Goal: Task Accomplishment & Management: Use online tool/utility

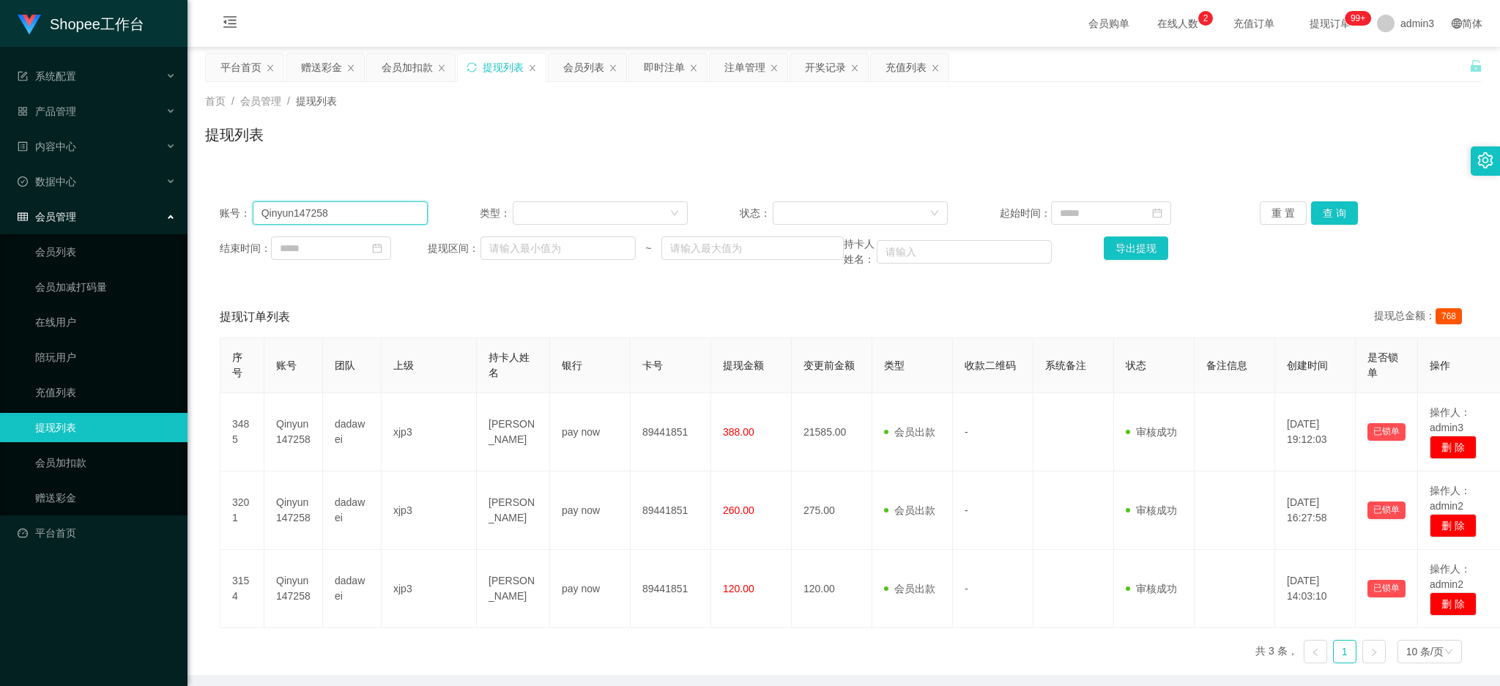
drag, startPoint x: 0, startPoint y: 0, endPoint x: 328, endPoint y: 216, distance: 392.9
click at [328, 216] on input "Qinyun147258" at bounding box center [340, 212] width 175 height 23
paste input "vivianthong7"
click at [328, 216] on input "Qinyun147258" at bounding box center [340, 212] width 175 height 23
type input "vivianthong7"
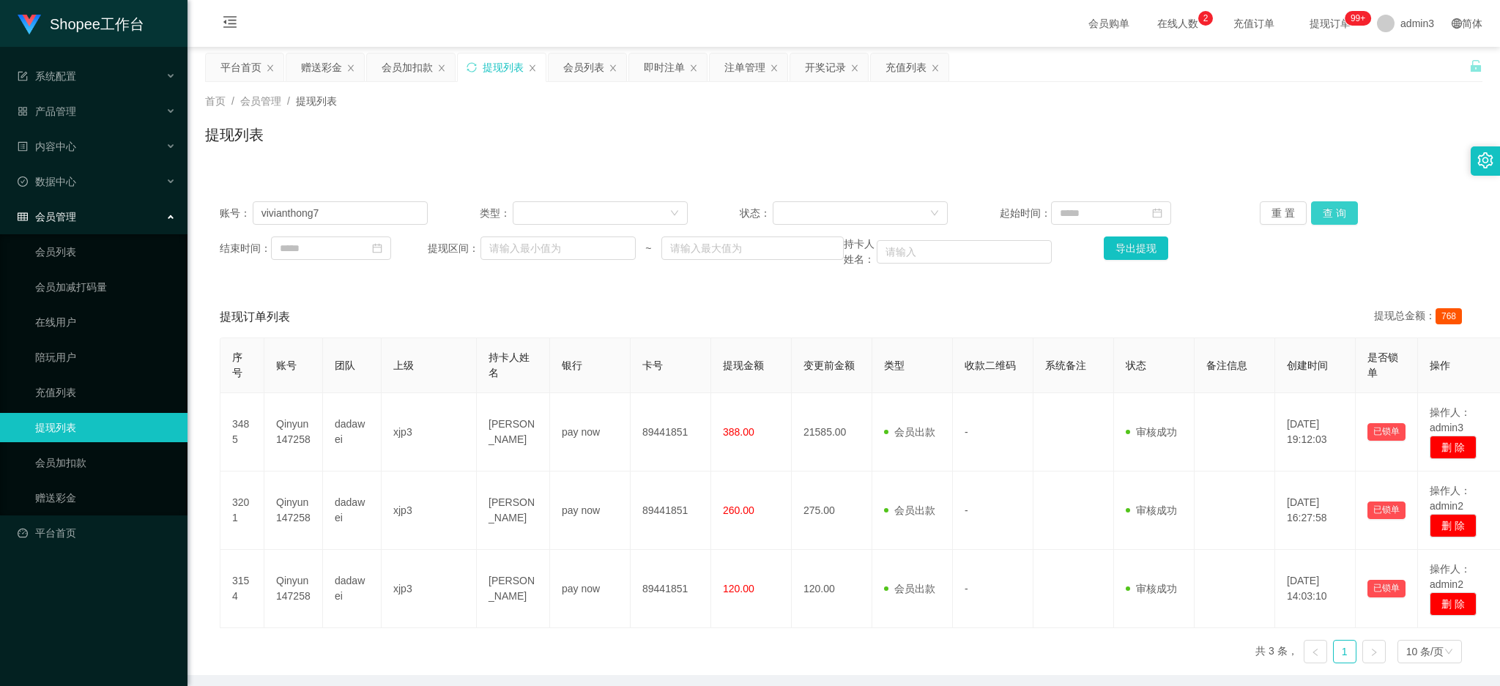
click at [1328, 218] on button "查 询" at bounding box center [1334, 212] width 47 height 23
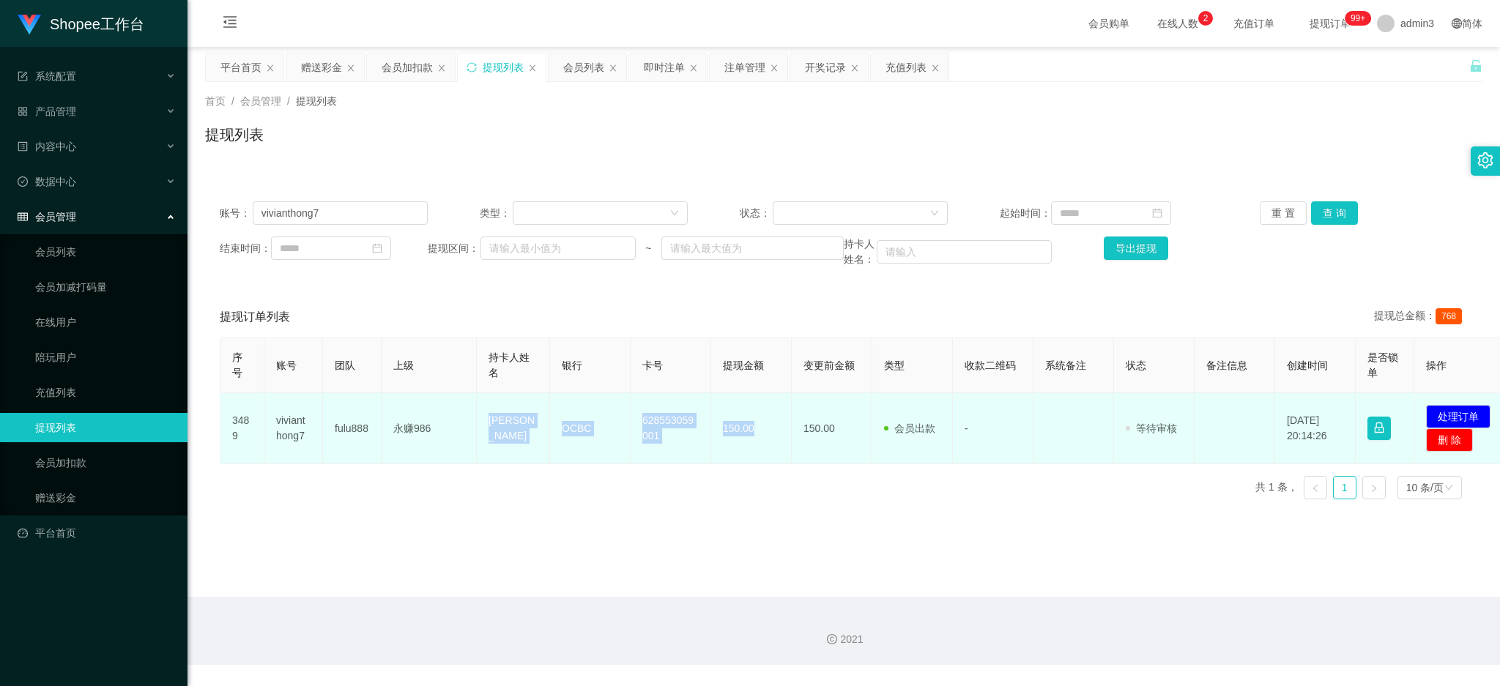
drag, startPoint x: 483, startPoint y: 432, endPoint x: 759, endPoint y: 442, distance: 275.6
click at [759, 442] on tr "3489 vivianthong7 fulu888 永赚986 [PERSON_NAME] OCBC 628553059001 150.00 150.00 会…" at bounding box center [865, 428] width 1291 height 71
copy tr "[PERSON_NAME] OCBC 628553059001 150.00"
click at [1449, 421] on button "处理订单" at bounding box center [1458, 416] width 64 height 23
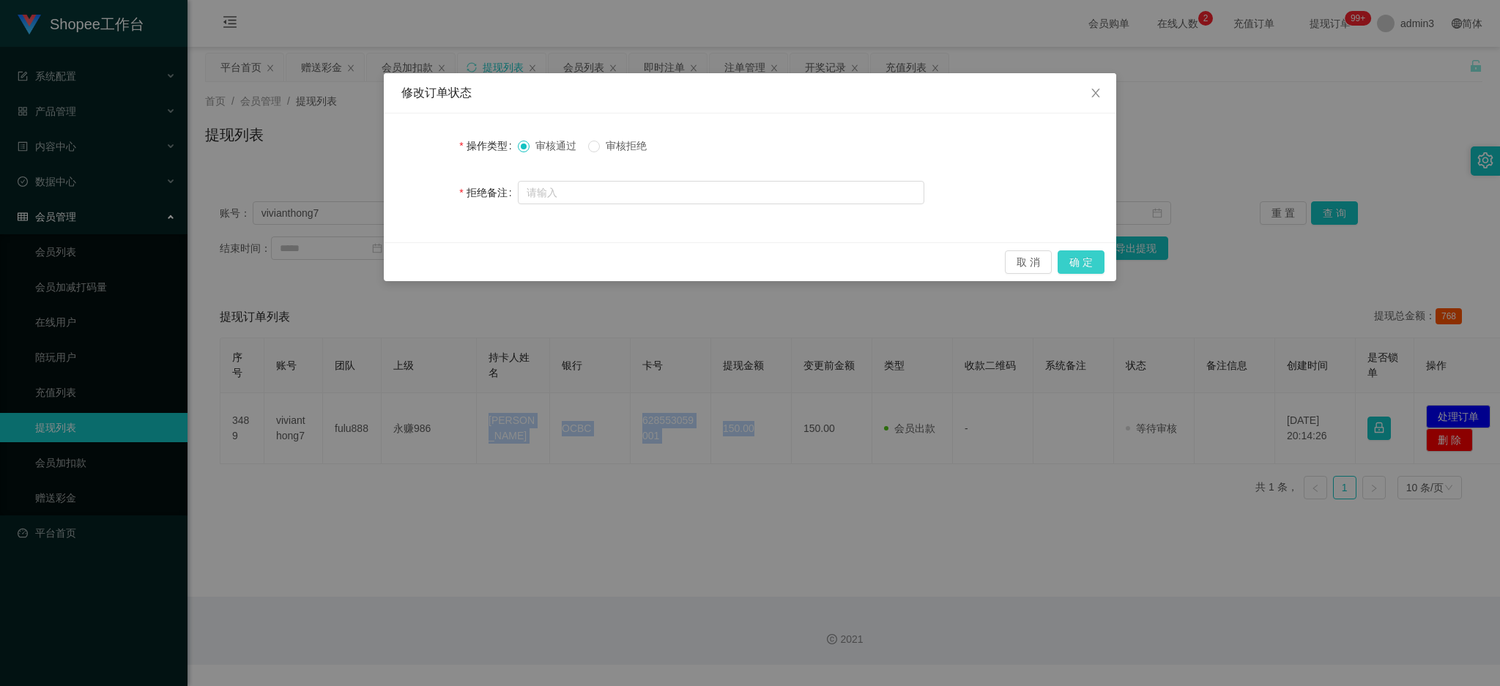
click at [1100, 256] on button "确 定" at bounding box center [1081, 261] width 47 height 23
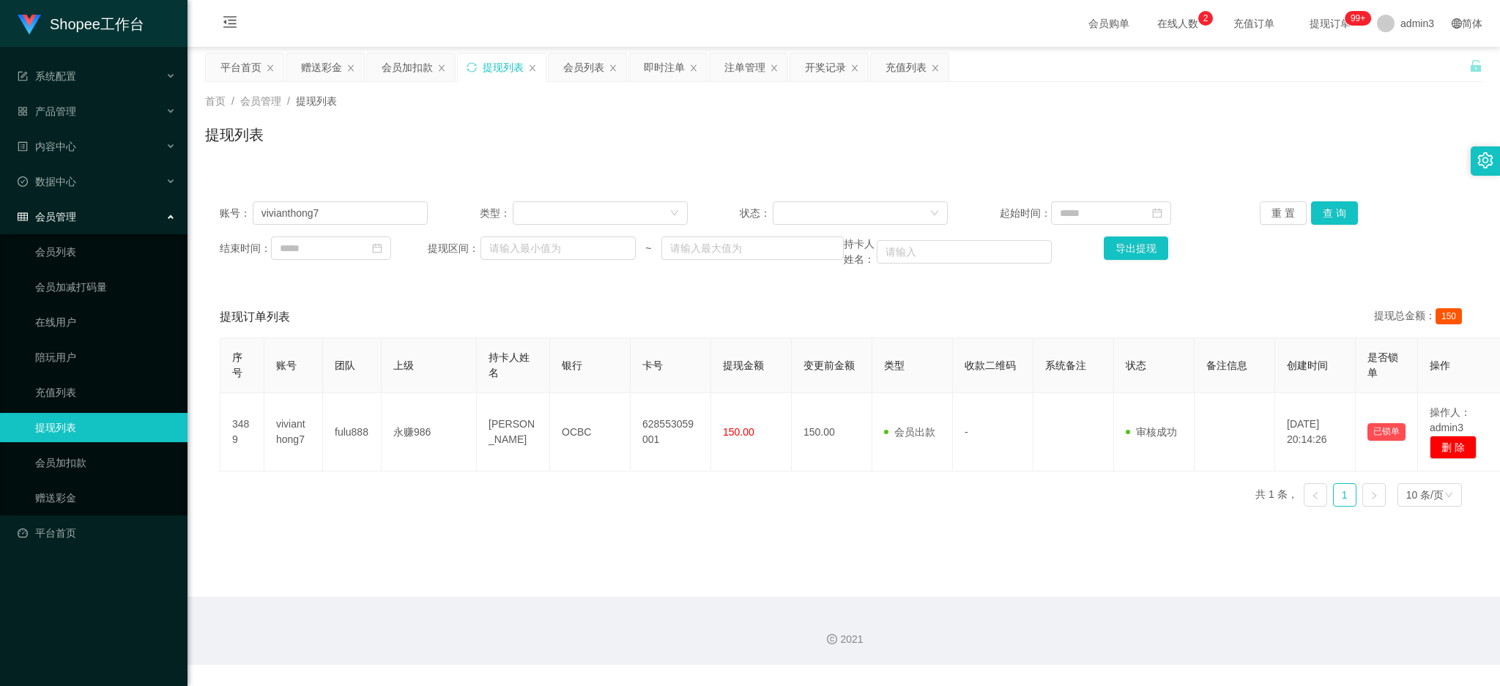
click at [595, 540] on main "关闭左侧 关闭右侧 关闭其它 刷新页面 平台首页 赠送彩金 会员加扣款 提现列表 会员列表 即时注单 注单管理 开奖记录 充值列表 首页 / 会员管理 / 提…" at bounding box center [844, 322] width 1313 height 550
